Goal: Check status: Check status

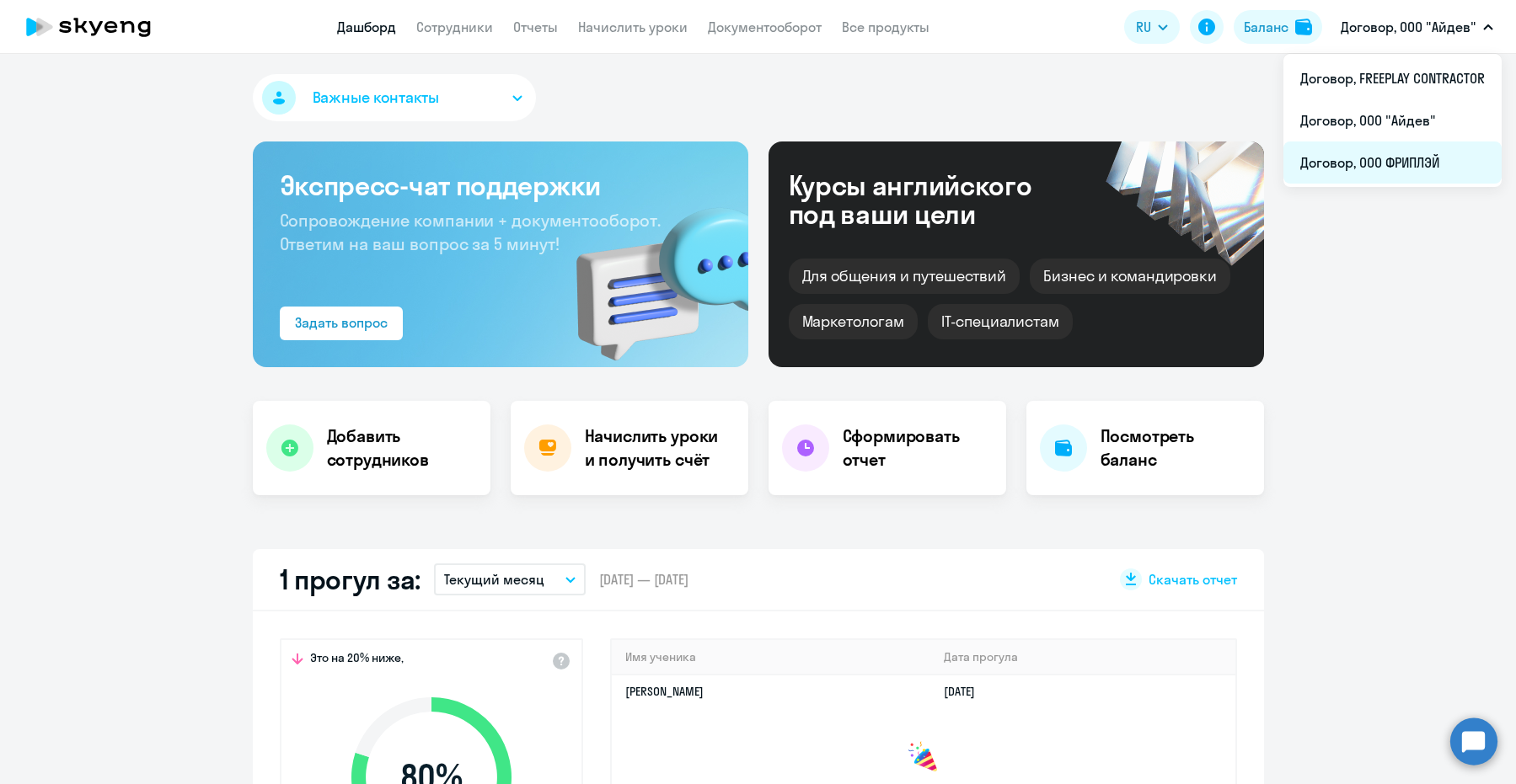
select select "30"
click at [1419, 147] on li "Договор, ООО ФРИПЛЭЙ" at bounding box center [1392, 162] width 218 height 42
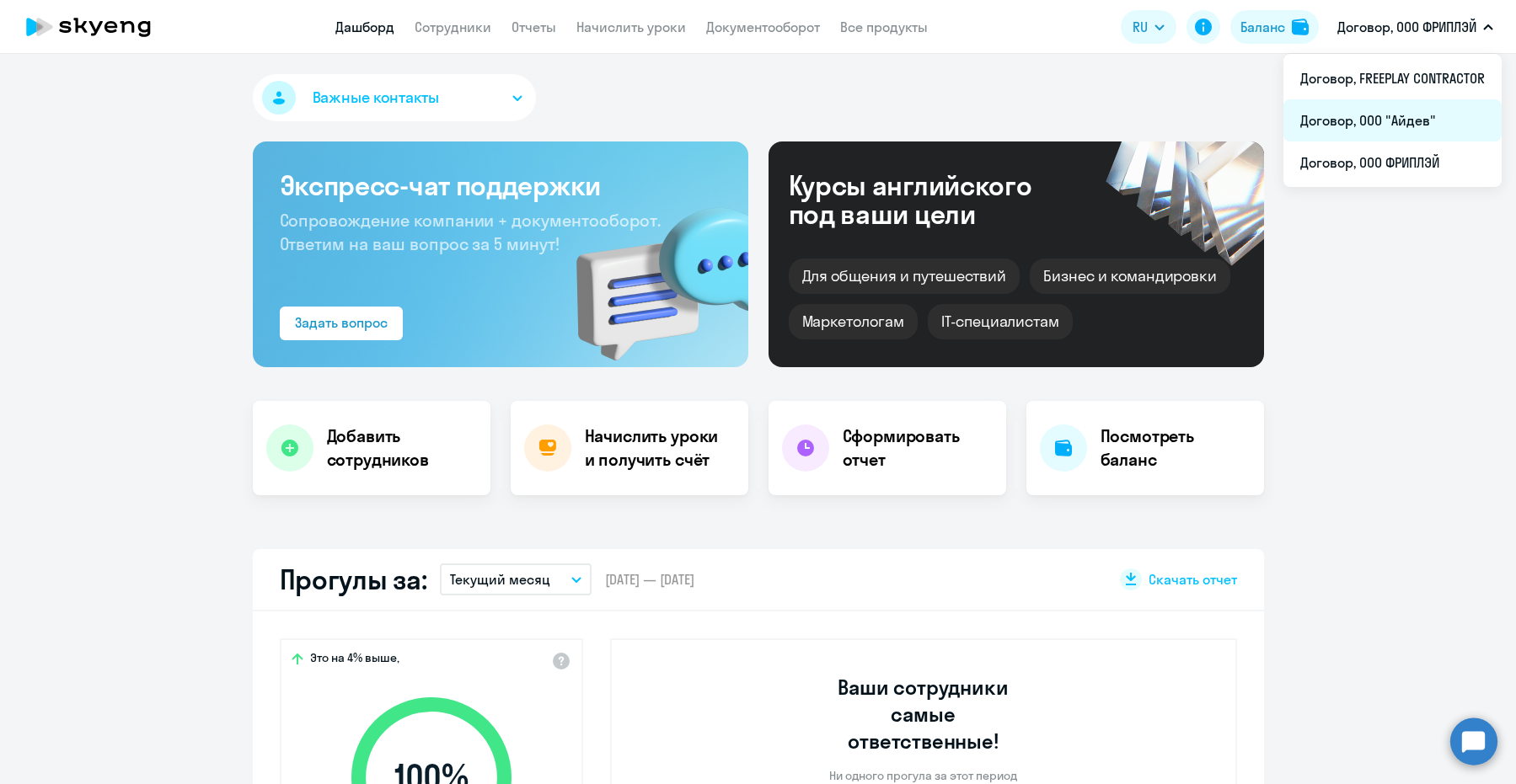
click at [1410, 121] on li "Договор, ООО "Айдев"" at bounding box center [1392, 120] width 218 height 42
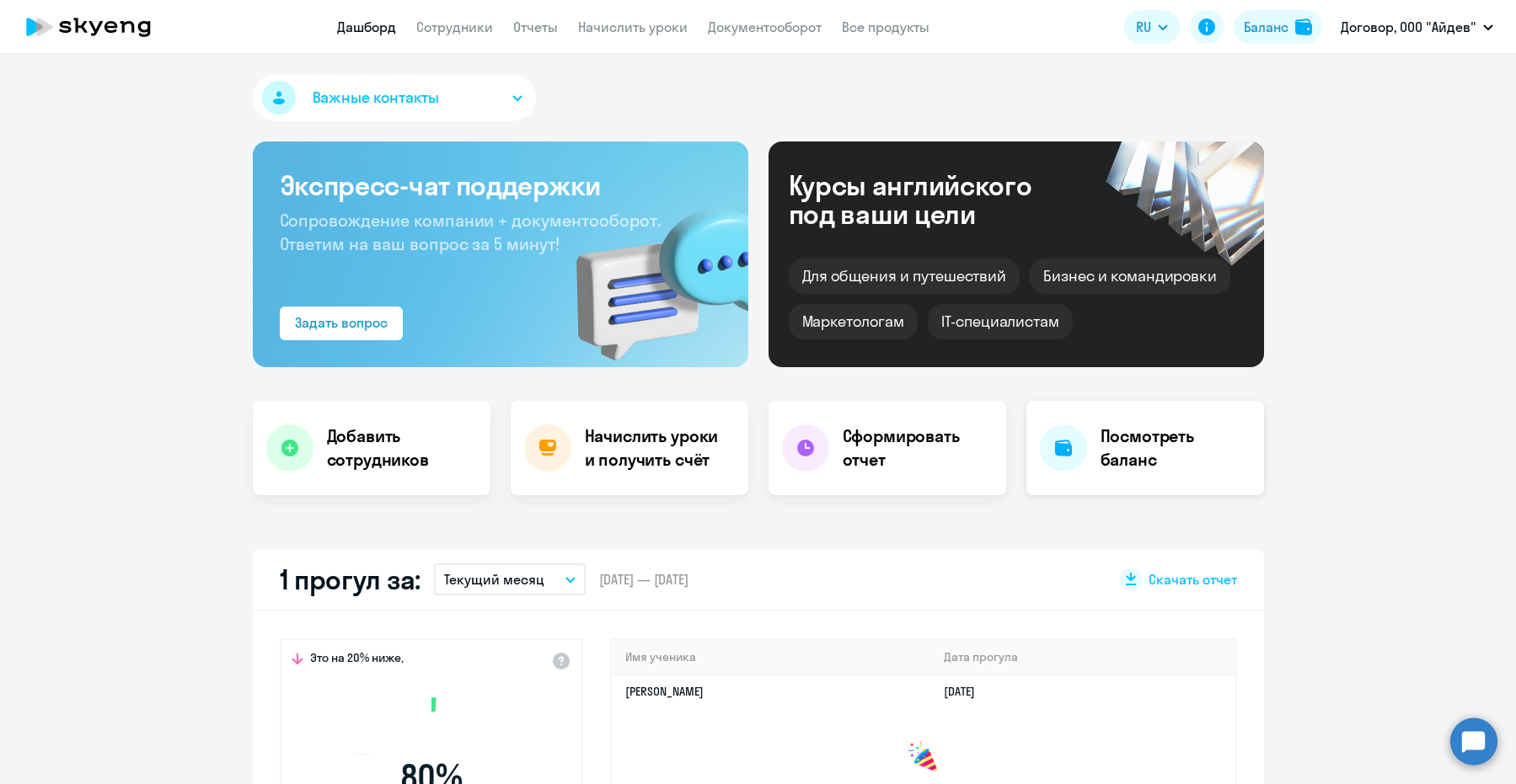
click at [1163, 446] on h4 "Посмотреть баланс" at bounding box center [1175, 448] width 150 height 47
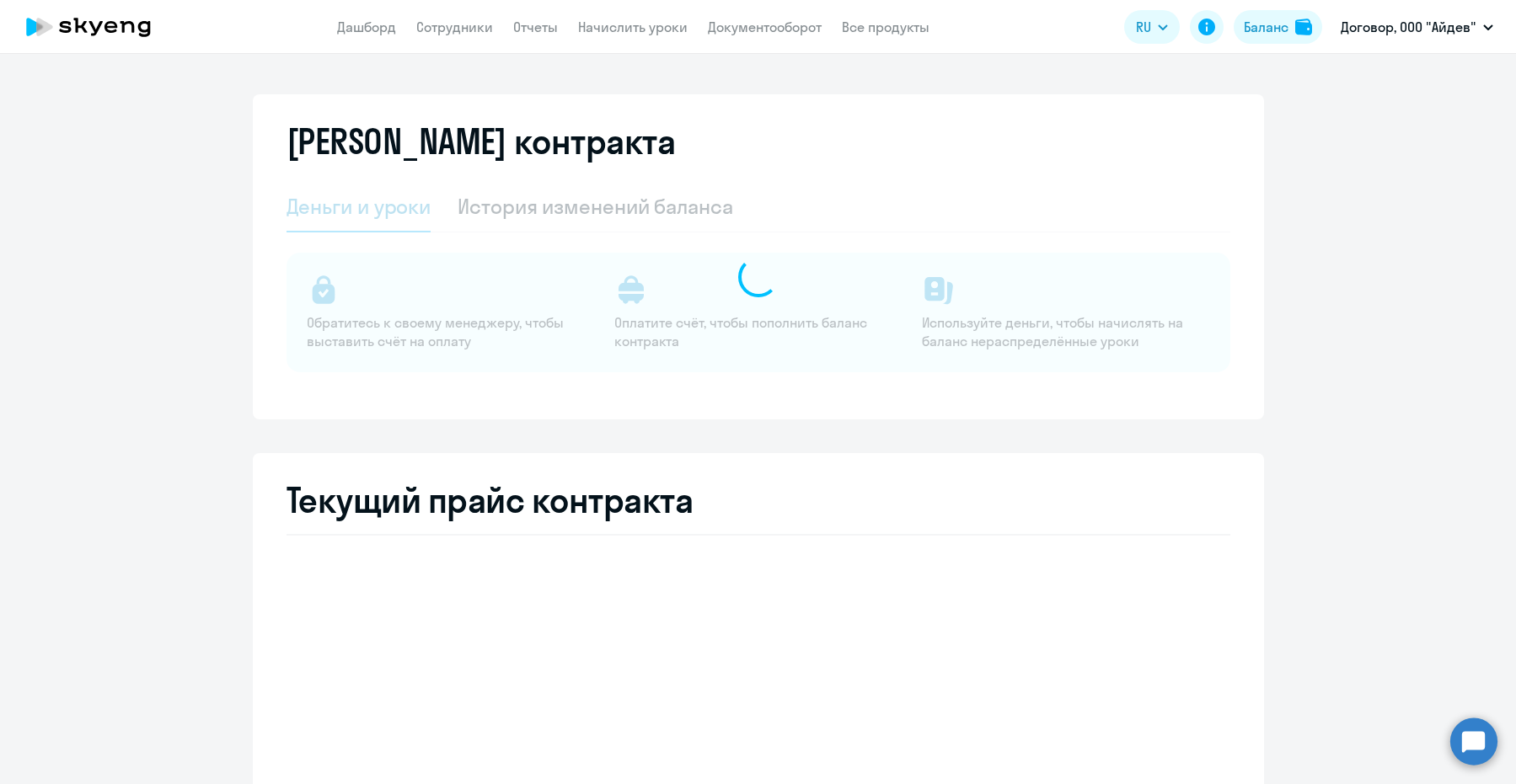
select select "english_adult_not_native_speaker"
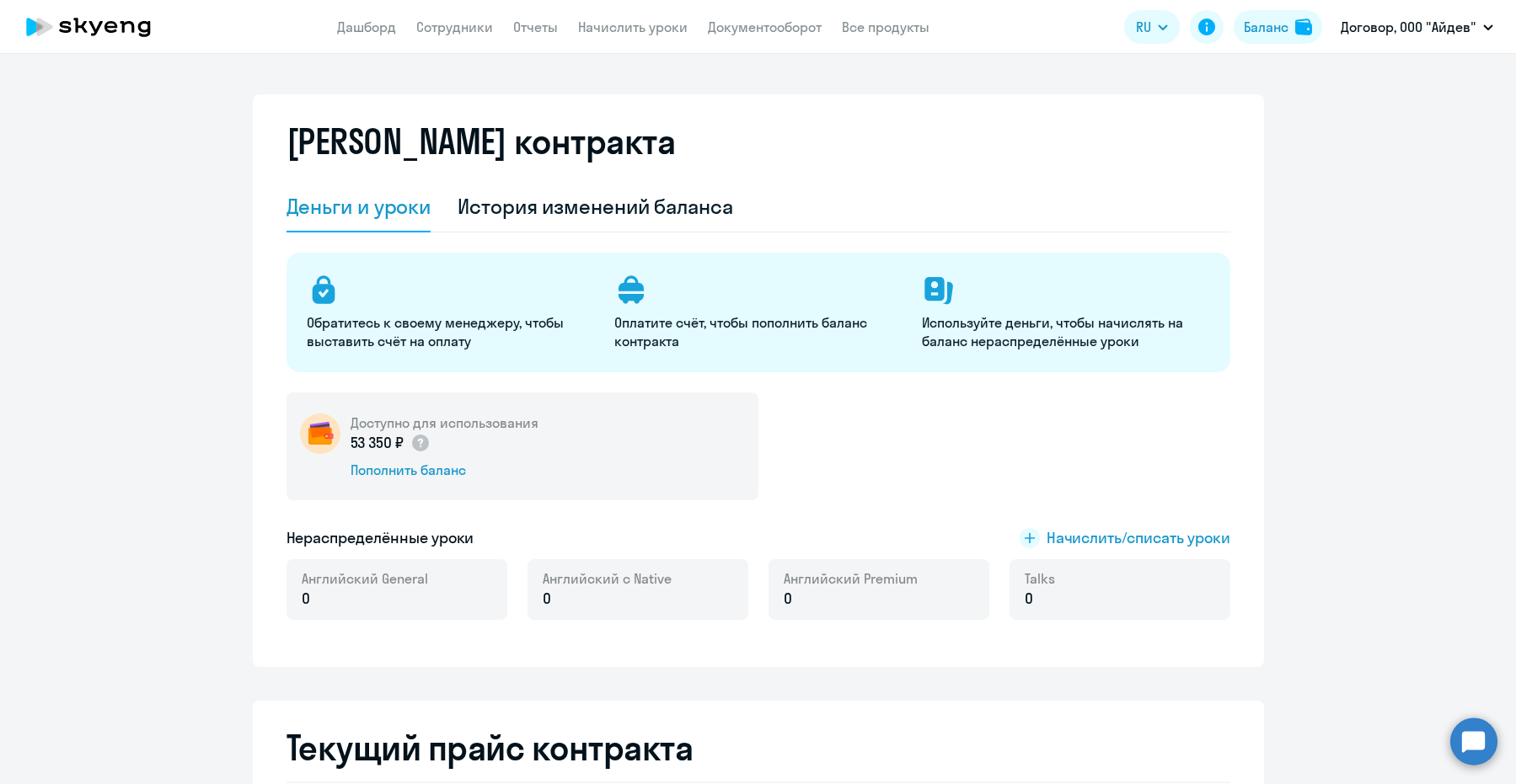
scroll to position [3, 0]
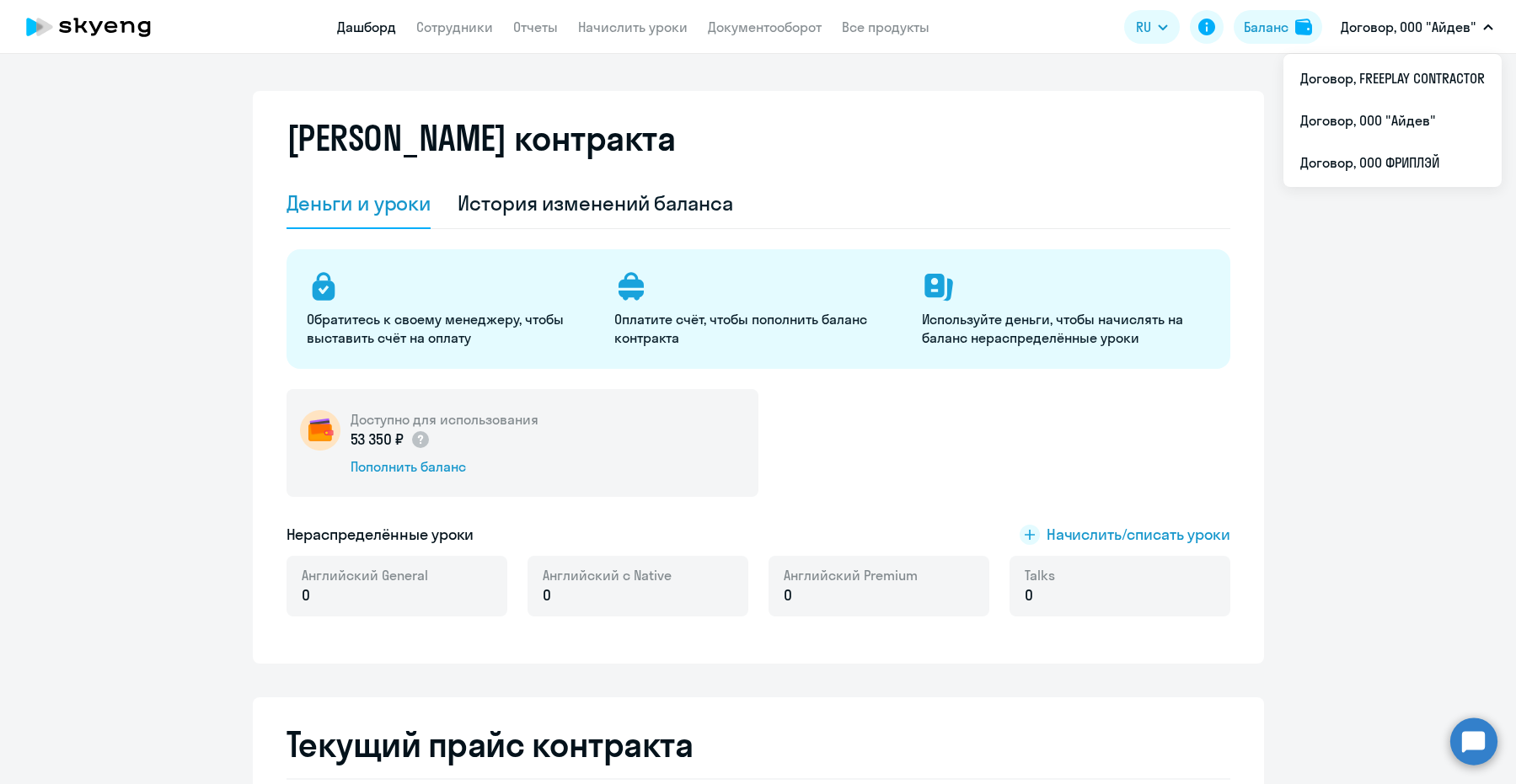
click at [348, 26] on link "Дашборд" at bounding box center [366, 27] width 59 height 17
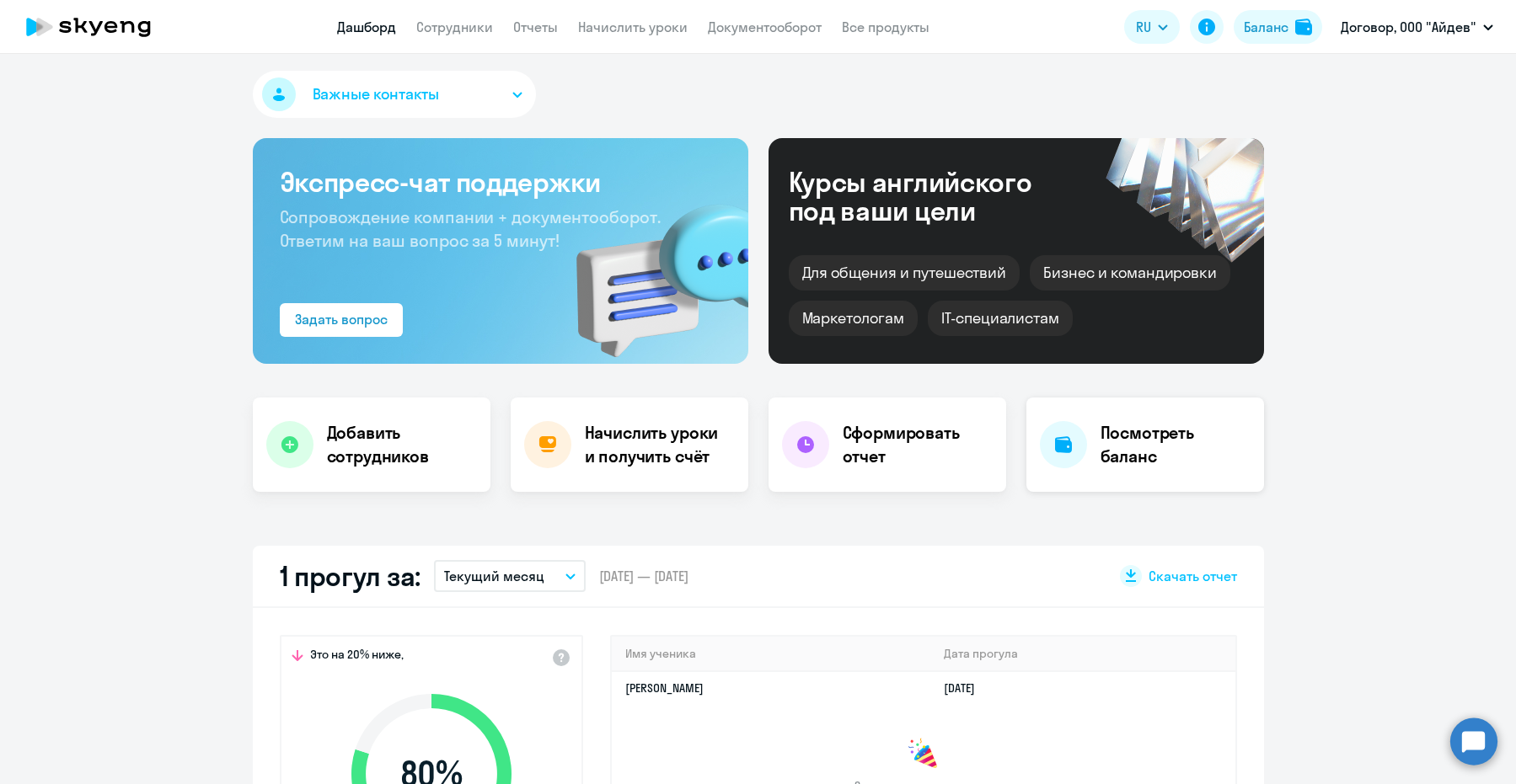
click at [1141, 448] on h4 "Посмотреть баланс" at bounding box center [1175, 444] width 150 height 47
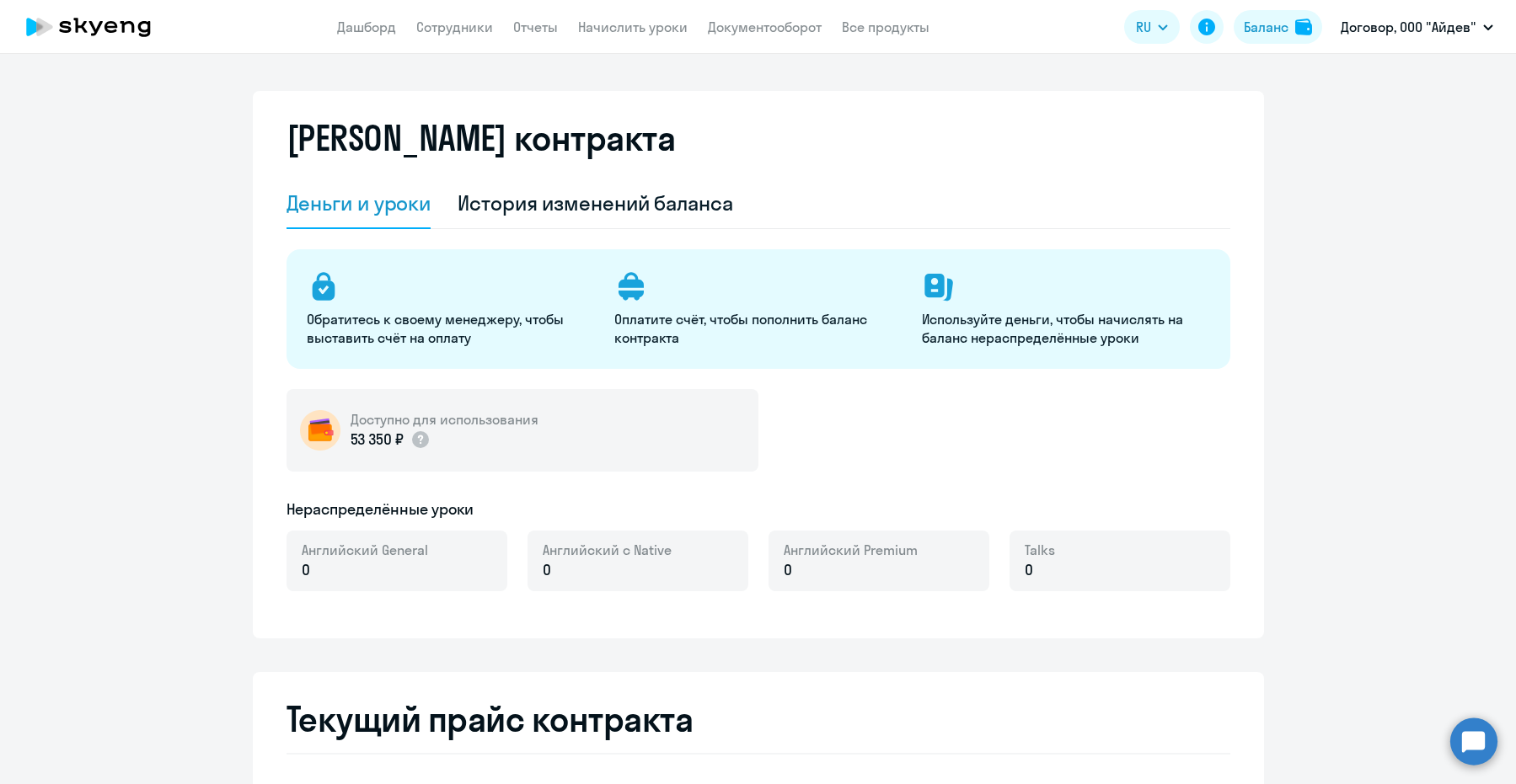
select select "english_adult_not_native_speaker"
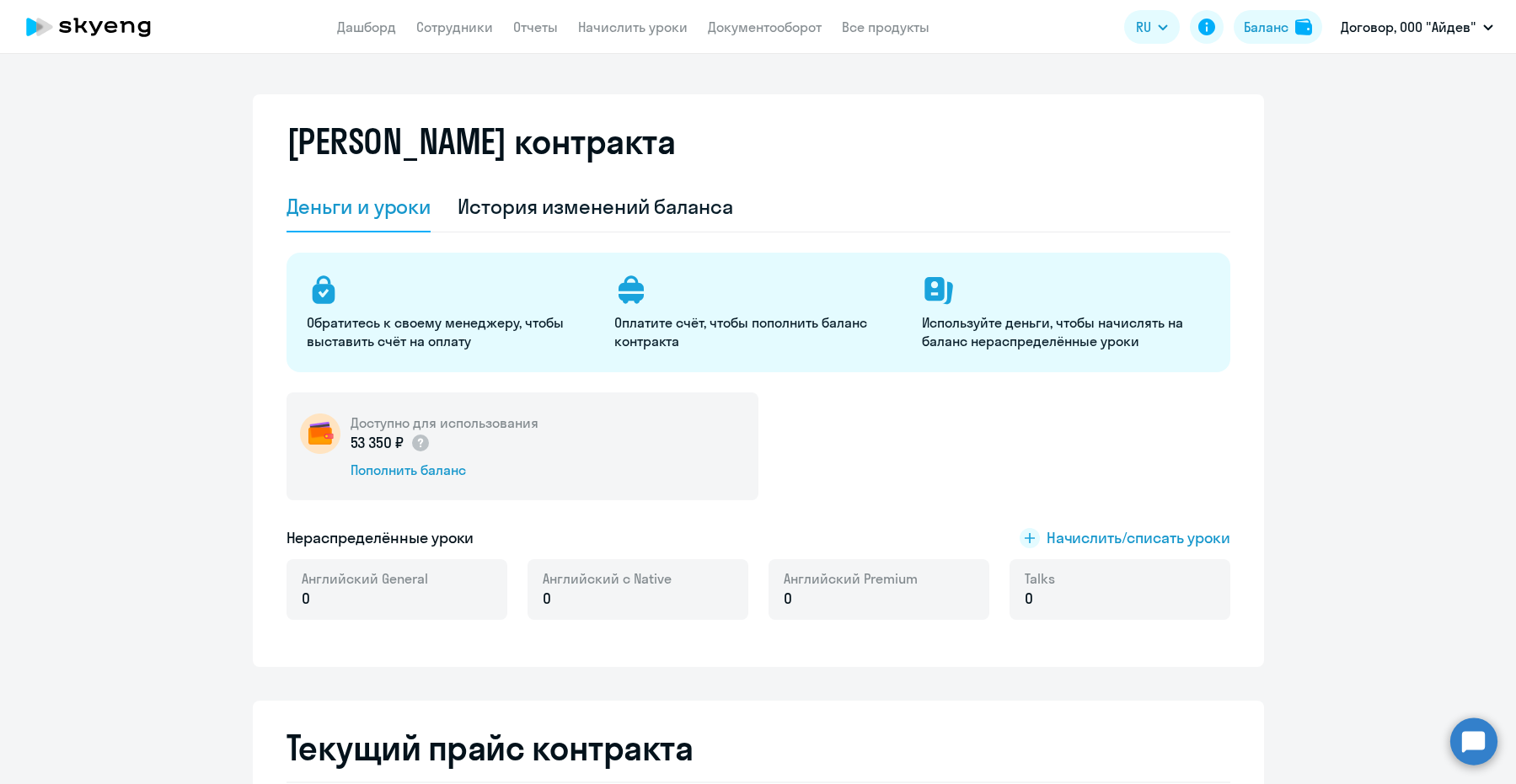
select select "english_adult_not_native_speaker"
